Goal: Information Seeking & Learning: Learn about a topic

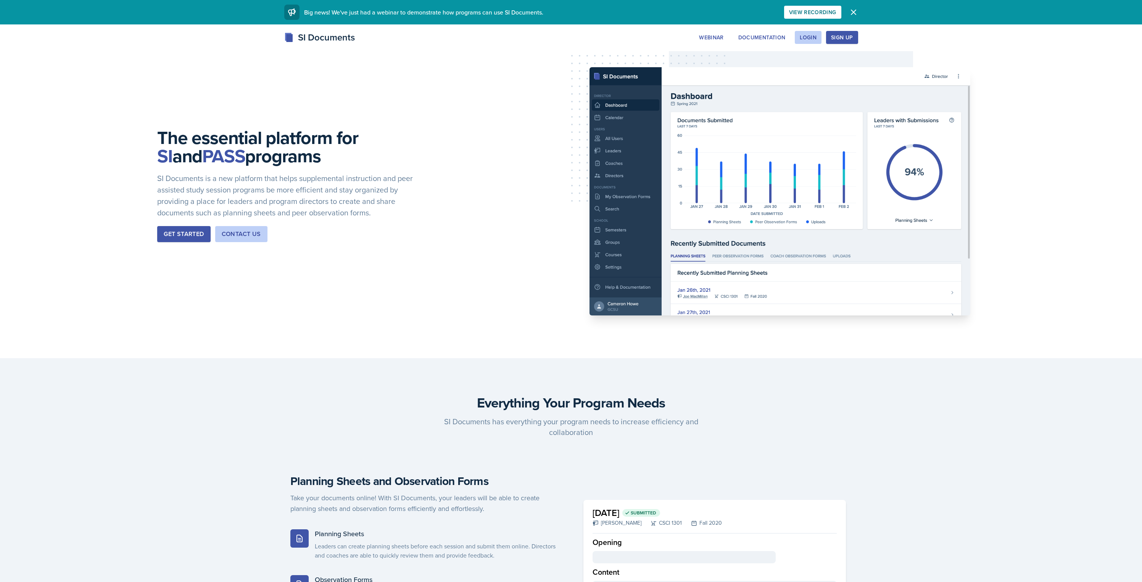
drag, startPoint x: 740, startPoint y: 56, endPoint x: 715, endPoint y: 44, distance: 27.5
click at [571, 55] on div "SI Documents Webinar Documentation Login Sign Up Sign Up Login Documentation We…" at bounding box center [571, 46] width 1142 height 31
click at [250, 234] on div "Contact Us" at bounding box center [241, 233] width 39 height 9
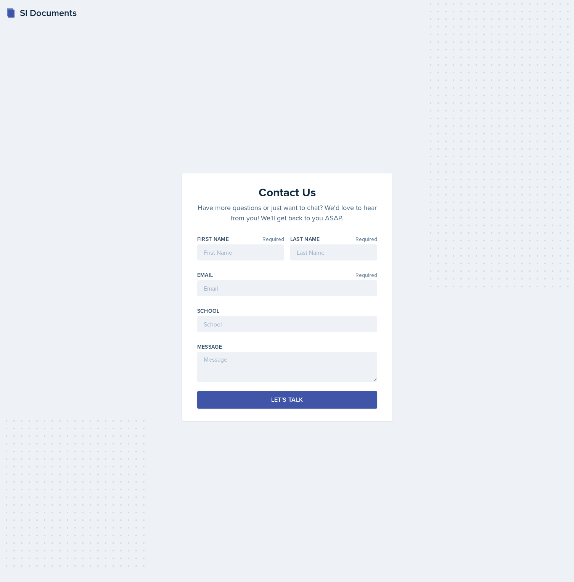
click at [39, 14] on div "SI Documents" at bounding box center [41, 13] width 71 height 14
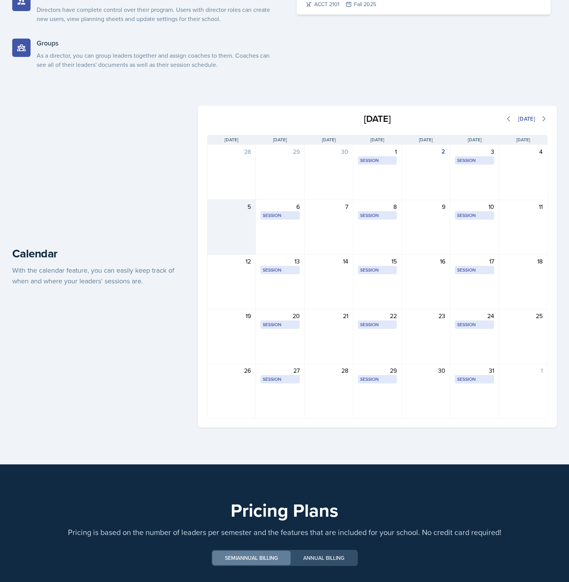
scroll to position [1258, 0]
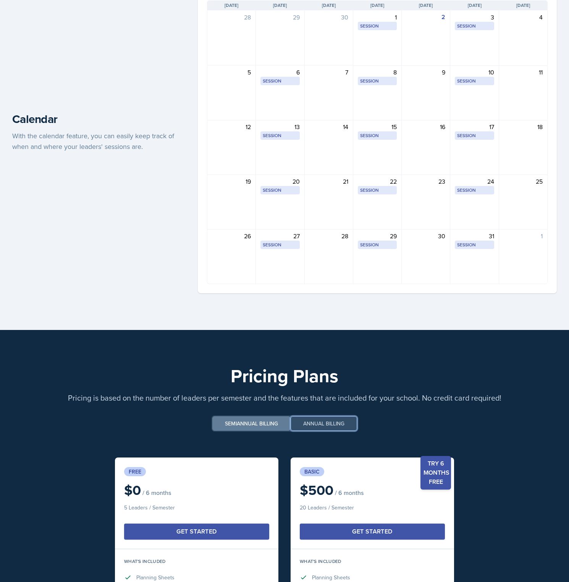
click at [312, 309] on button "Annual billing" at bounding box center [323, 423] width 66 height 15
click at [255, 309] on button "Semiannual billing" at bounding box center [251, 423] width 78 height 15
click at [232, 309] on p "Pricing is based on the number of leaders per semester and the features that ar…" at bounding box center [284, 397] width 544 height 11
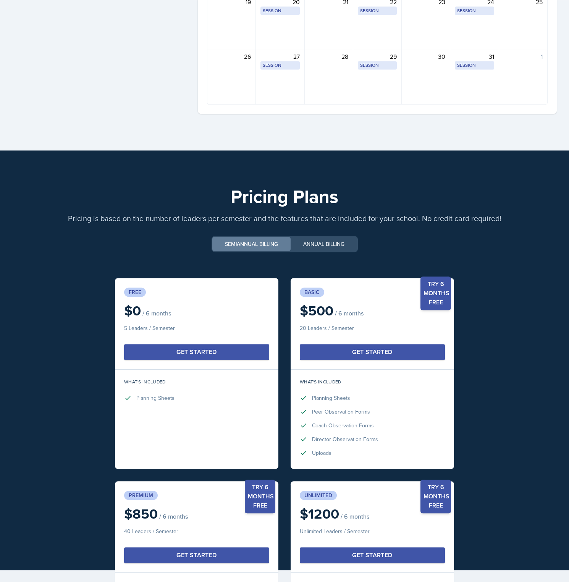
scroll to position [1382, 0]
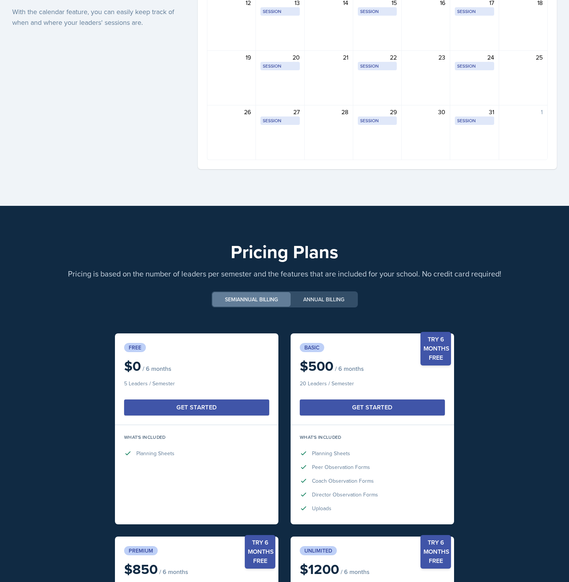
click at [295, 260] on h1 "Pricing Plans" at bounding box center [284, 251] width 544 height 18
click at [270, 279] on p "Pricing is based on the number of leaders per semester and the features that ar…" at bounding box center [284, 273] width 544 height 11
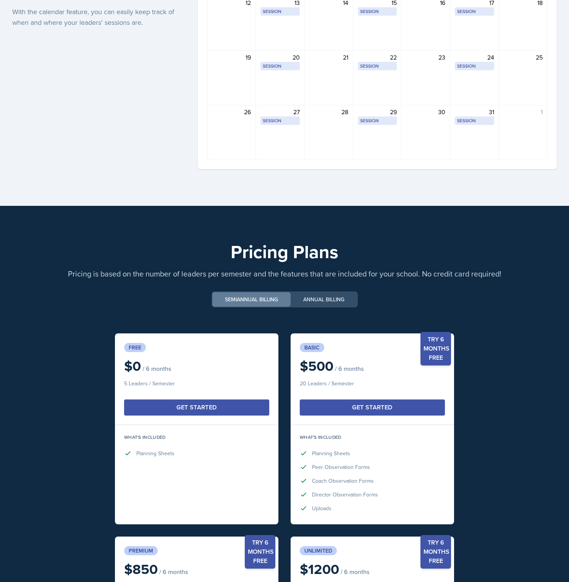
click at [270, 279] on p "Pricing is based on the number of leaders per semester and the features that ar…" at bounding box center [284, 273] width 544 height 11
click at [332, 306] on button "Annual billing" at bounding box center [323, 299] width 66 height 15
click at [276, 304] on button "Semiannual billing" at bounding box center [251, 299] width 78 height 15
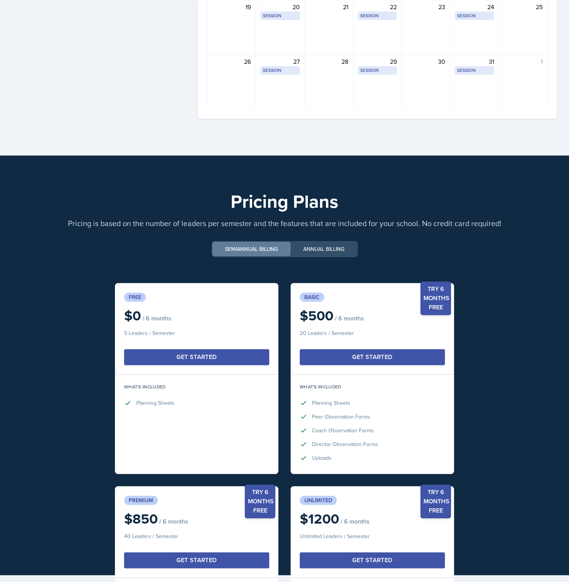
scroll to position [1437, 0]
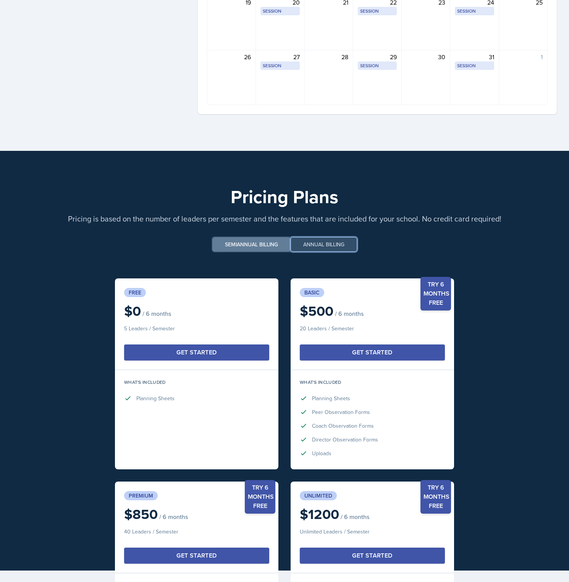
click at [324, 252] on button "Annual billing" at bounding box center [323, 244] width 66 height 15
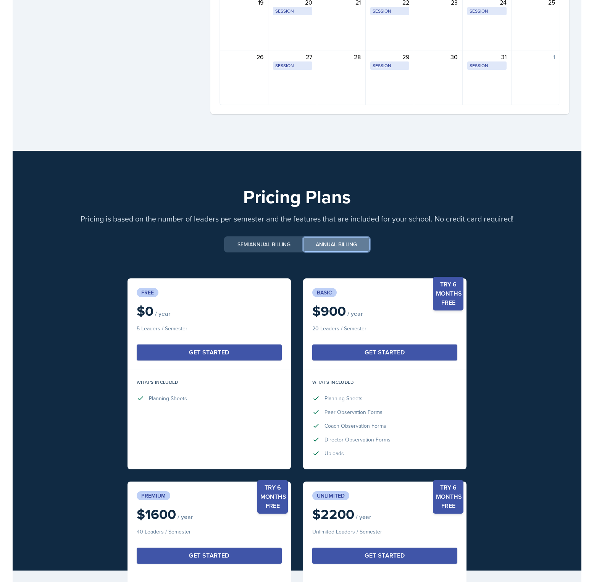
scroll to position [1388, 0]
